Goal: Check status: Check status

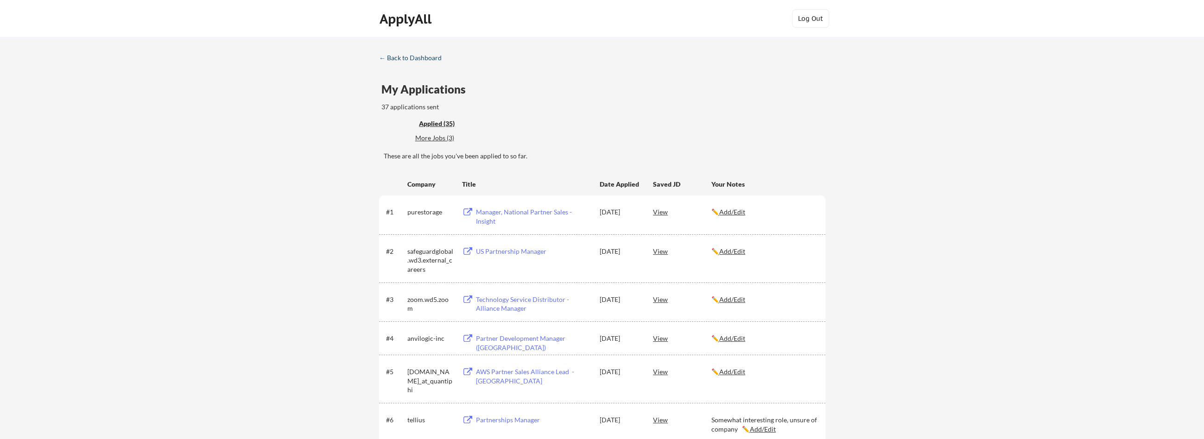
click at [434, 55] on div "← Back to Dashboard" at bounding box center [414, 58] width 70 height 6
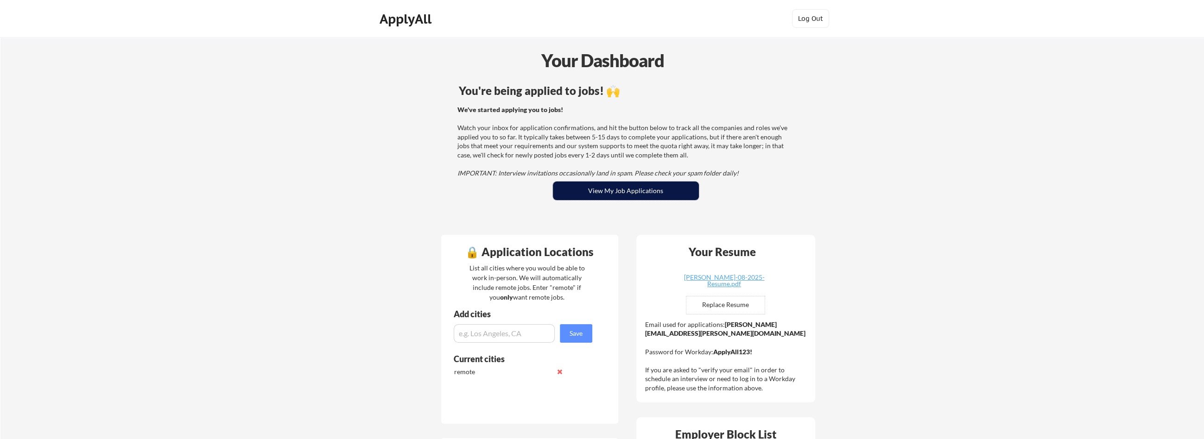
click at [595, 194] on button "View My Job Applications" at bounding box center [626, 191] width 146 height 19
